Goal: Task Accomplishment & Management: Manage account settings

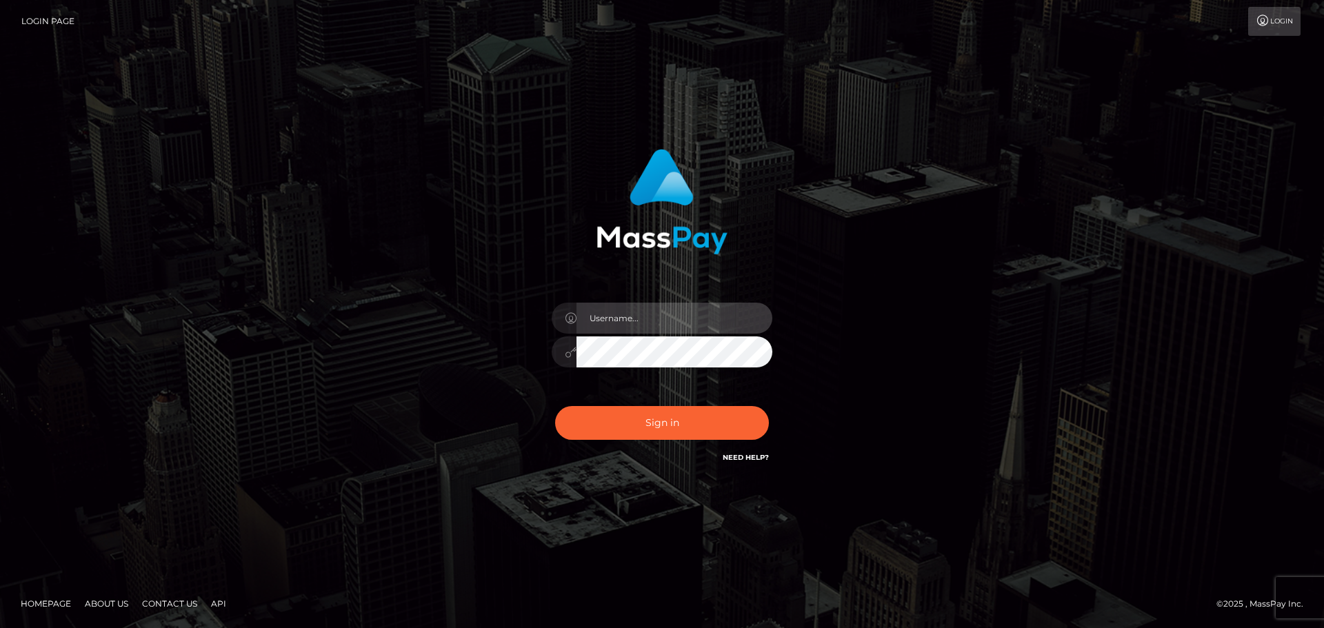
click at [602, 315] on input "text" at bounding box center [674, 318] width 196 height 31
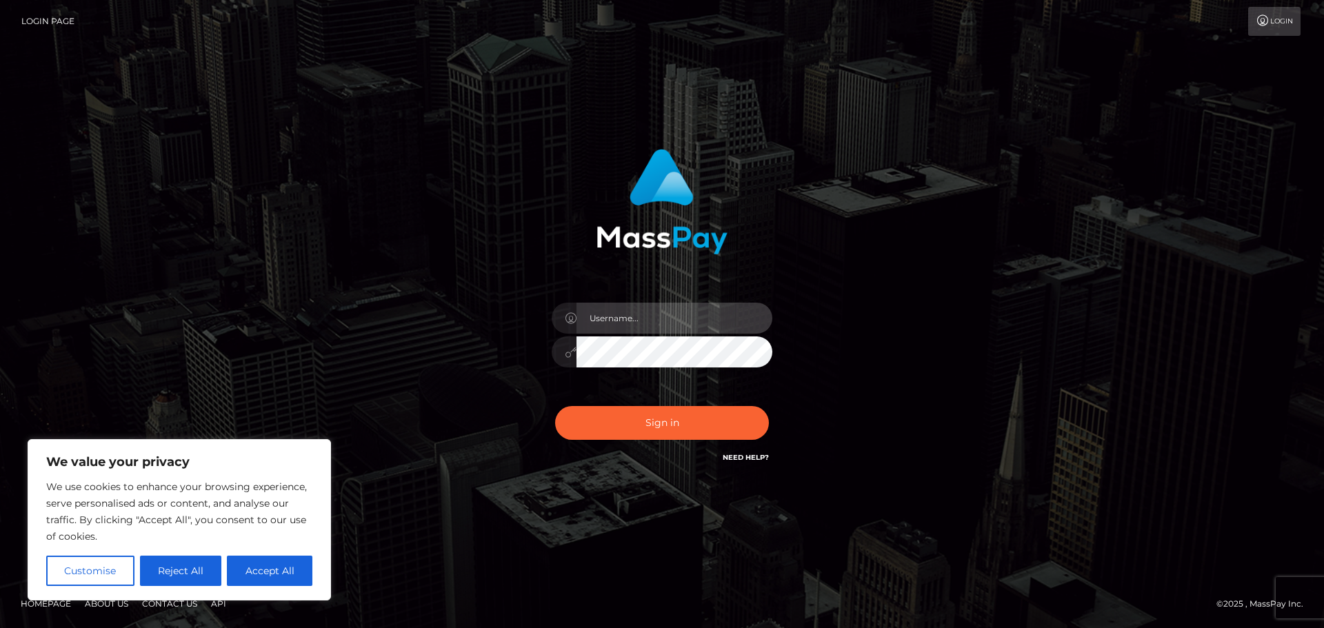
type input "[EMAIL_ADDRESS][DOMAIN_NAME]"
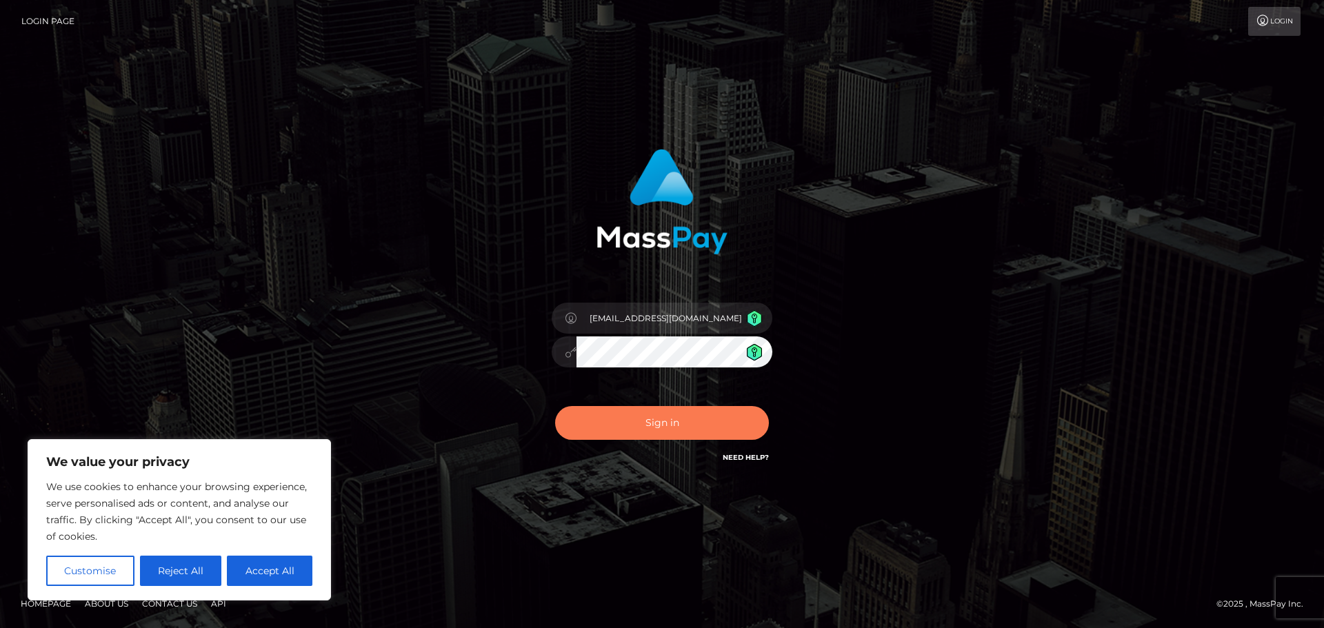
click at [663, 421] on button "Sign in" at bounding box center [662, 423] width 214 height 34
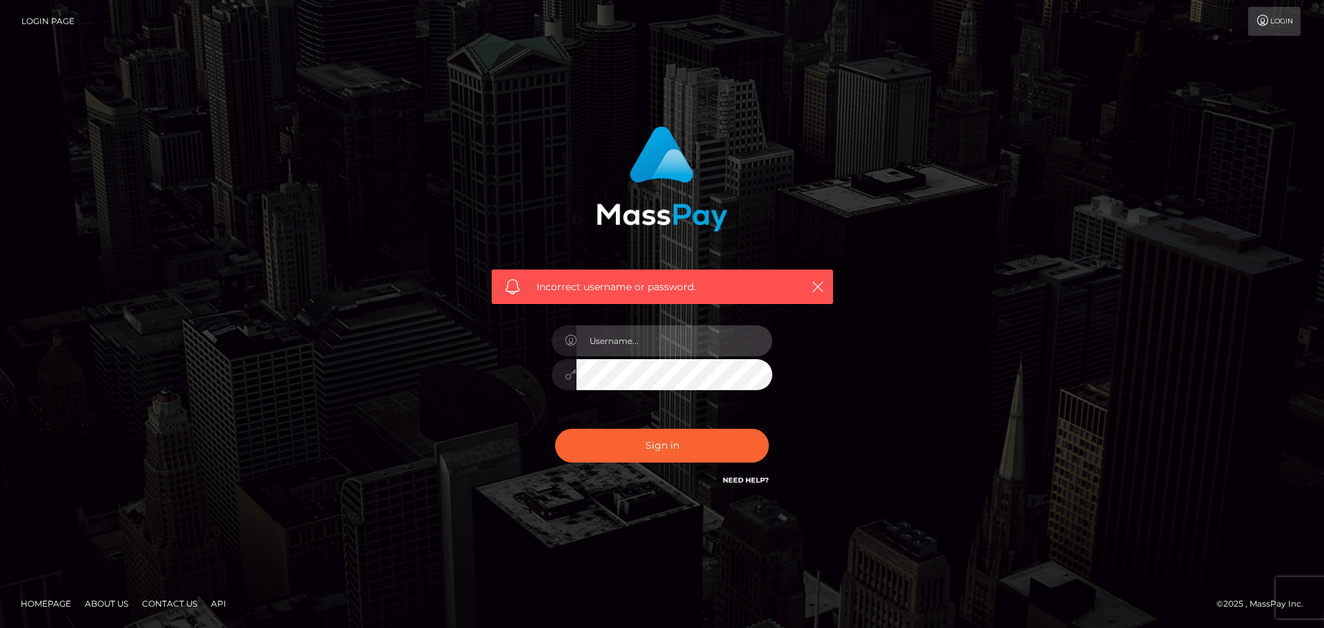
type input "[EMAIL_ADDRESS][DOMAIN_NAME]"
click at [704, 341] on input "[EMAIL_ADDRESS][DOMAIN_NAME]" at bounding box center [674, 340] width 196 height 31
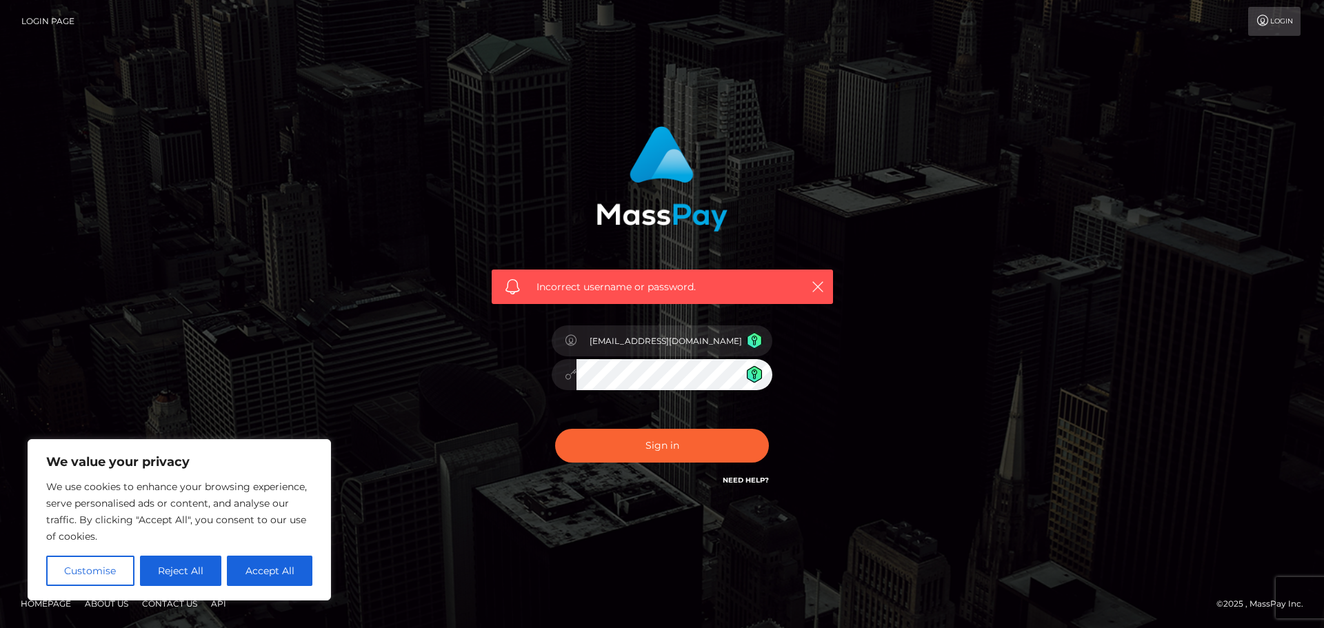
drag, startPoint x: 492, startPoint y: 416, endPoint x: 500, endPoint y: 414, distance: 8.1
click at [493, 416] on div "Incorrect username or password. jdthct080914@gmail.com" at bounding box center [662, 307] width 362 height 383
click at [274, 568] on button "Accept All" at bounding box center [269, 571] width 85 height 30
checkbox input "true"
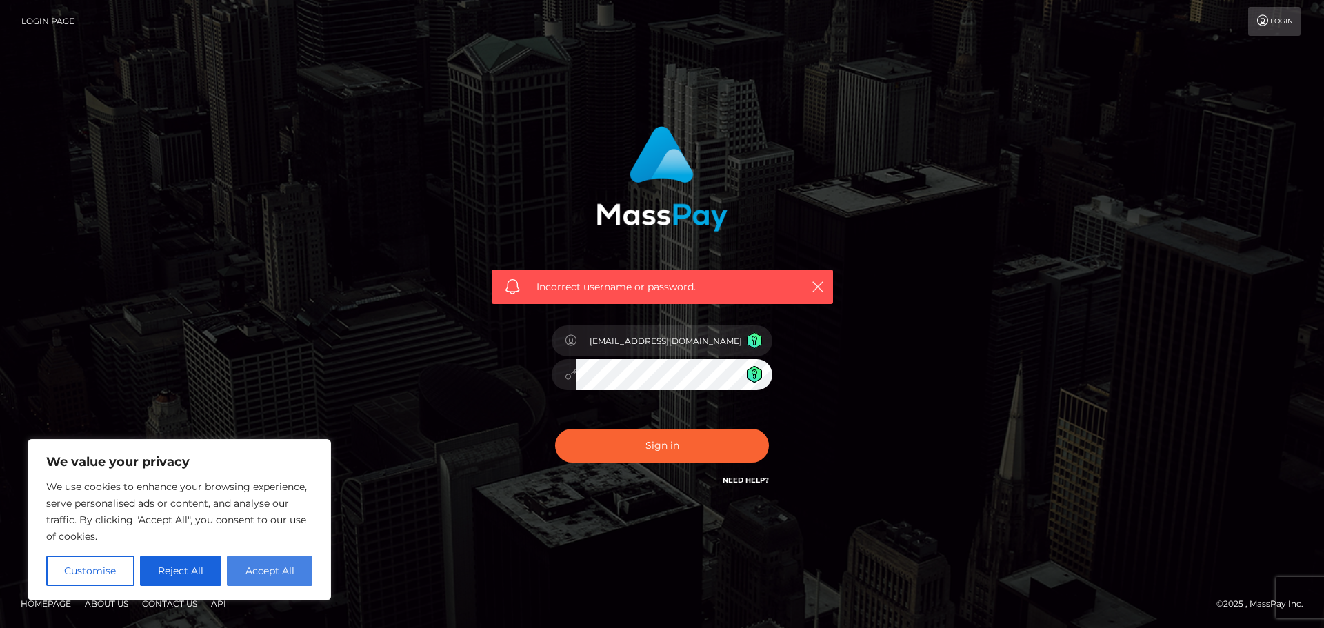
checkbox input "true"
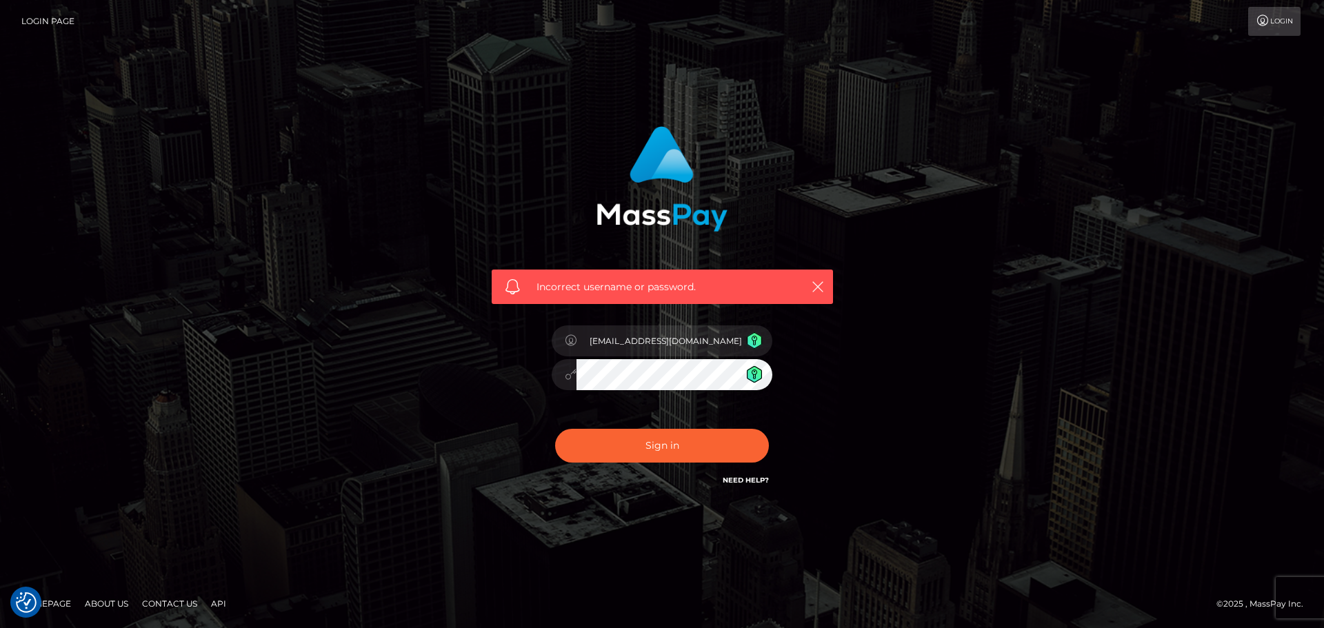
click at [743, 476] on link "Need Help?" at bounding box center [746, 480] width 46 height 9
click at [565, 379] on div at bounding box center [662, 372] width 221 height 27
click at [555, 429] on button "Sign in" at bounding box center [662, 446] width 214 height 34
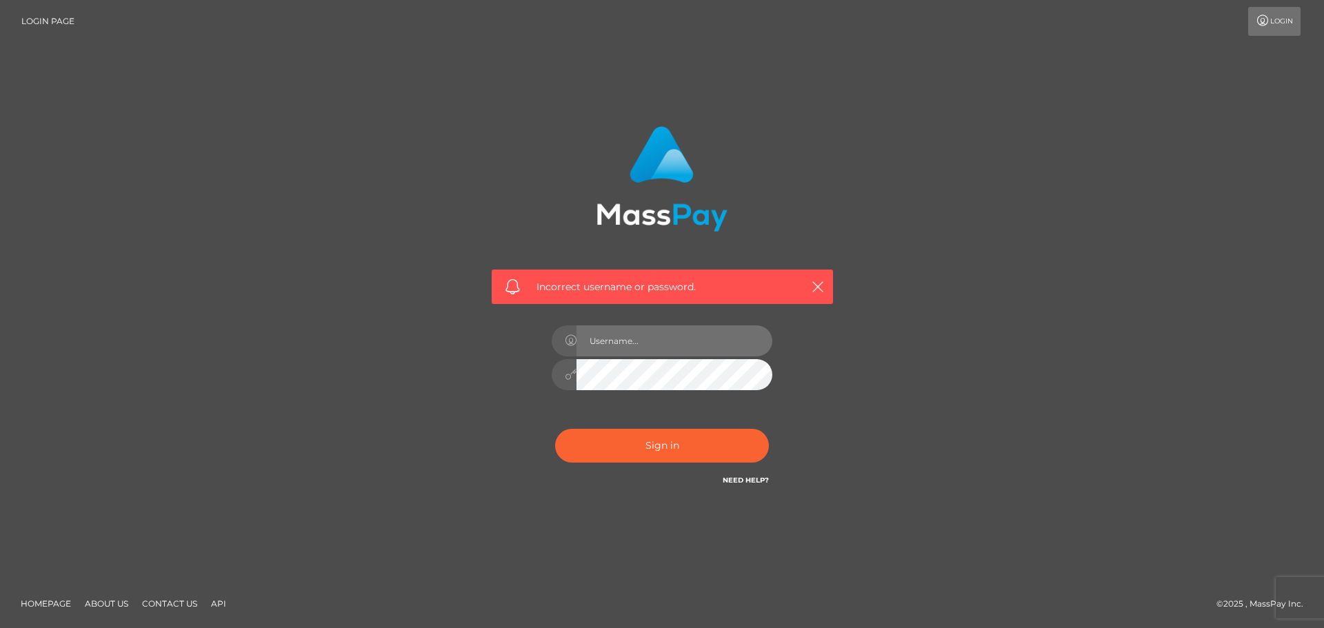
type input "[EMAIL_ADDRESS][DOMAIN_NAME]"
